Goal: Information Seeking & Learning: Find specific page/section

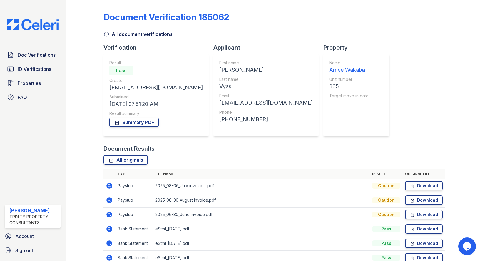
scroll to position [30, 0]
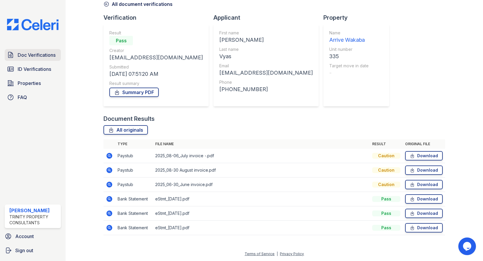
click at [32, 57] on span "Doc Verifications" at bounding box center [37, 54] width 38 height 7
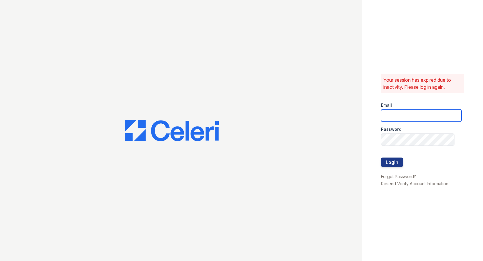
type input "[EMAIL_ADDRESS][DOMAIN_NAME]"
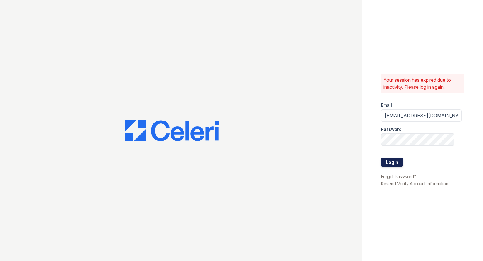
click at [388, 164] on button "Login" at bounding box center [392, 161] width 22 height 9
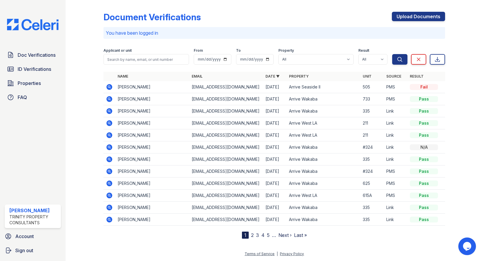
click at [126, 65] on form "Applicant or unit From To Property All Arrive Seaside Apartment Collection Arri…" at bounding box center [273, 54] width 341 height 23
click at [127, 62] on input "search" at bounding box center [145, 59] width 85 height 11
type input "bowen"
click at [392, 54] on button "Search" at bounding box center [399, 59] width 15 height 11
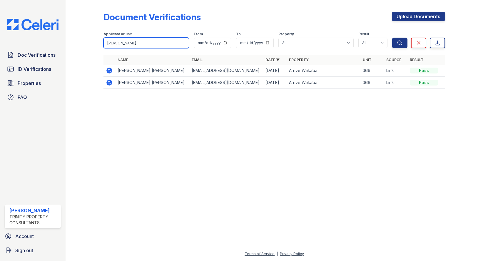
drag, startPoint x: 123, startPoint y: 43, endPoint x: 106, endPoint y: 43, distance: 16.7
click at [106, 43] on input "bowen" at bounding box center [145, 43] width 85 height 11
type input "mingyue"
click at [392, 38] on button "Search" at bounding box center [399, 43] width 15 height 11
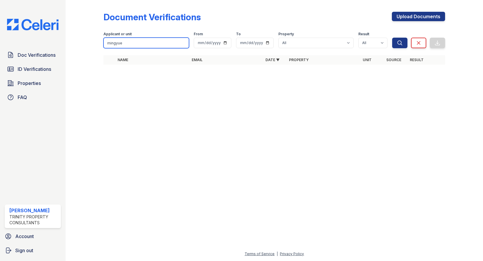
click at [183, 42] on input "mingyue" at bounding box center [145, 43] width 85 height 11
click at [48, 72] on span "ID Verifications" at bounding box center [34, 68] width 33 height 7
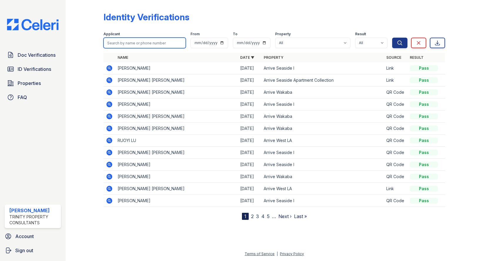
click at [121, 46] on input "search" at bounding box center [144, 43] width 82 height 11
type input "bowen"
click at [392, 38] on button "Search" at bounding box center [399, 43] width 15 height 11
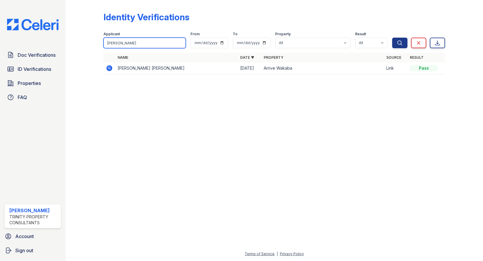
click at [181, 42] on input "bowen" at bounding box center [144, 43] width 82 height 11
click at [144, 45] on input "search" at bounding box center [144, 43] width 82 height 11
type input "mingyue"
click at [392, 38] on button "Search" at bounding box center [399, 43] width 15 height 11
click at [182, 42] on input "mingyue" at bounding box center [144, 43] width 82 height 11
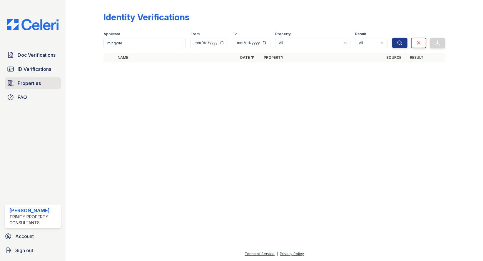
click at [40, 81] on span "Properties" at bounding box center [29, 83] width 23 height 7
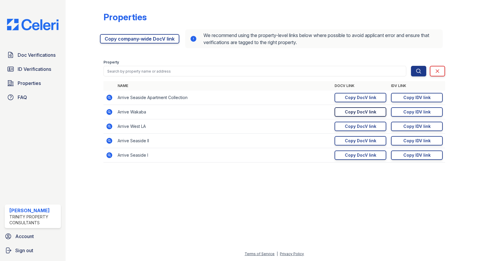
click at [355, 112] on div "Copy DocV link" at bounding box center [360, 112] width 31 height 6
click at [401, 111] on link "Copy IDV link Copy link" at bounding box center [417, 111] width 52 height 9
